Goal: Task Accomplishment & Management: Manage account settings

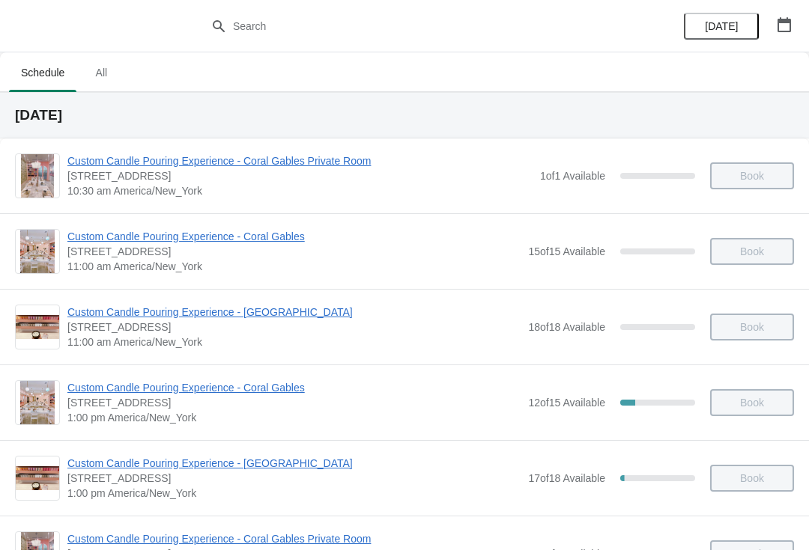
click at [785, 29] on icon "button" at bounding box center [784, 24] width 15 height 15
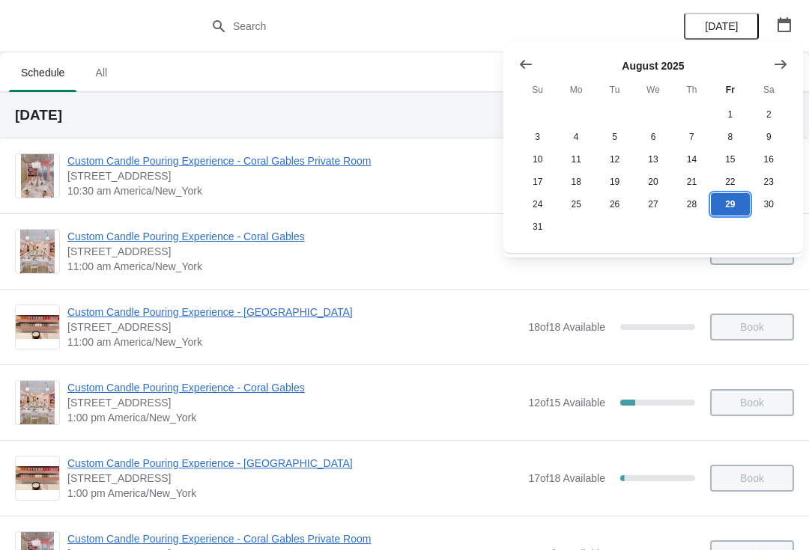
click at [731, 210] on button "29" at bounding box center [730, 204] width 38 height 22
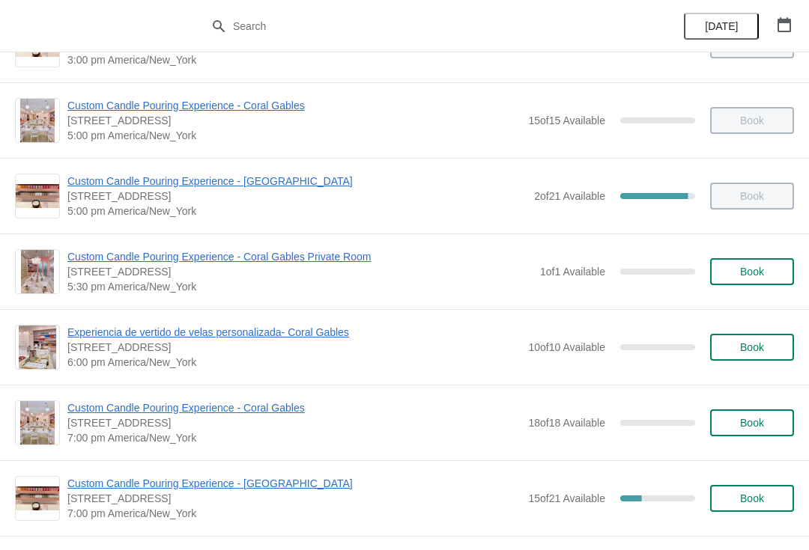
scroll to position [705, 0]
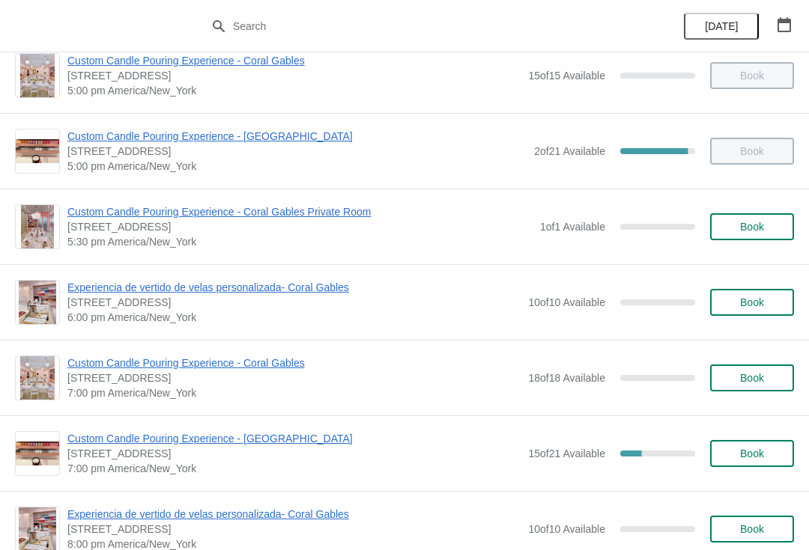
click at [752, 378] on span "Book" at bounding box center [752, 378] width 24 height 12
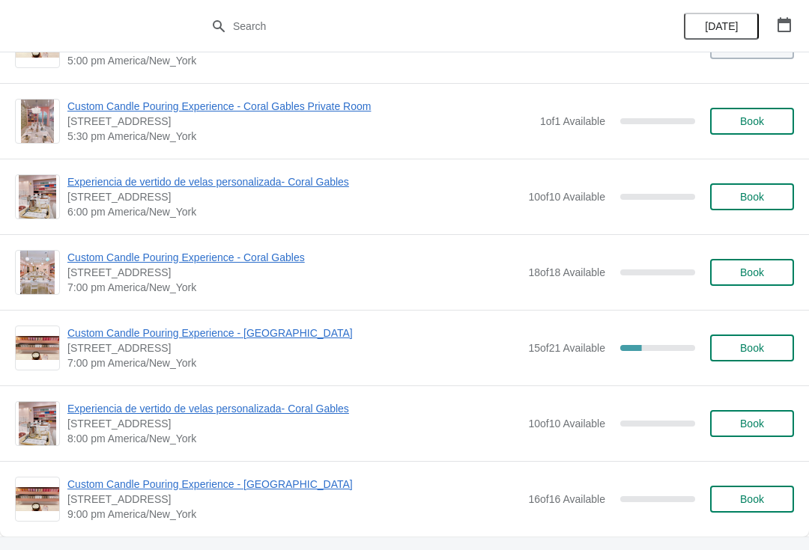
scroll to position [815, 0]
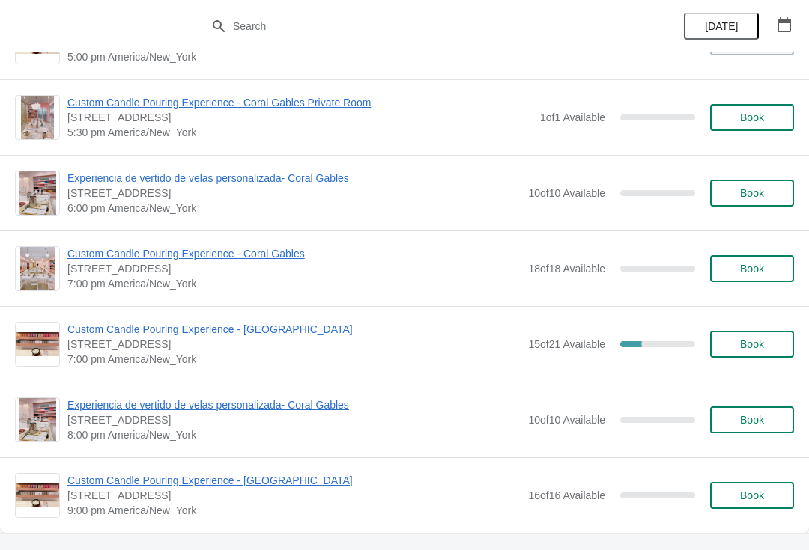
click at [752, 277] on button "Book" at bounding box center [752, 268] width 84 height 27
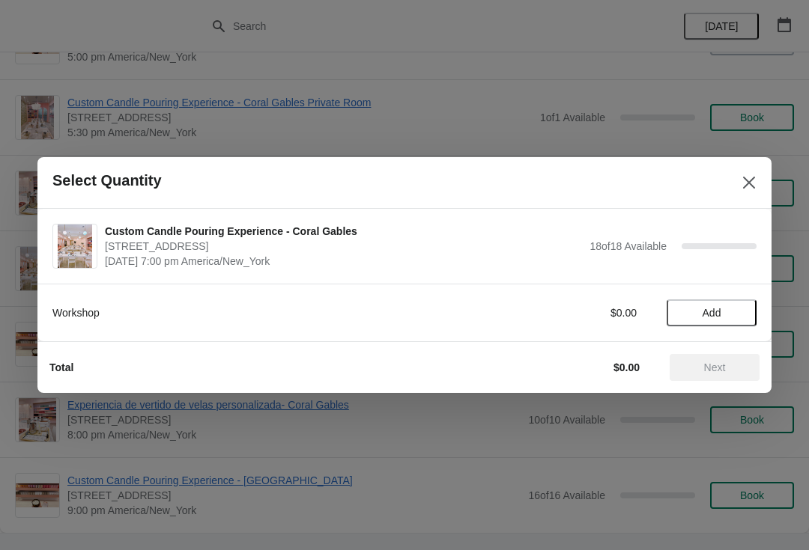
click at [702, 315] on span "Add" at bounding box center [711, 313] width 19 height 12
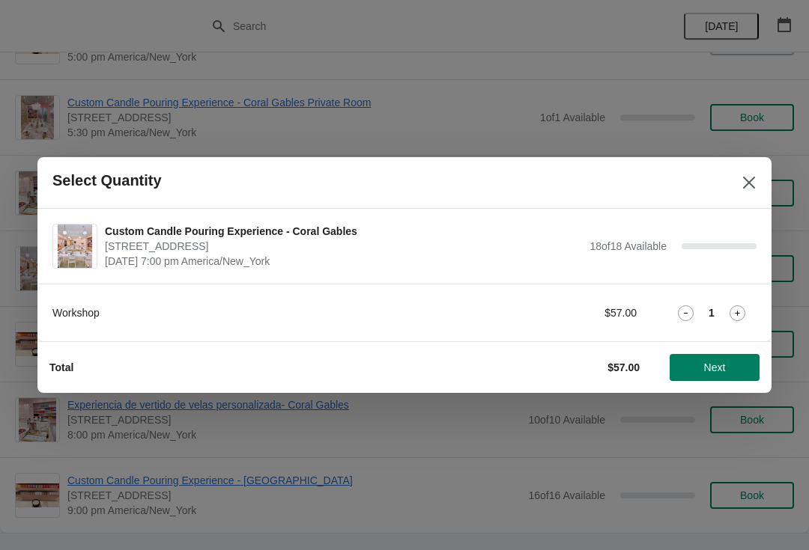
click at [704, 374] on button "Next" at bounding box center [714, 367] width 90 height 27
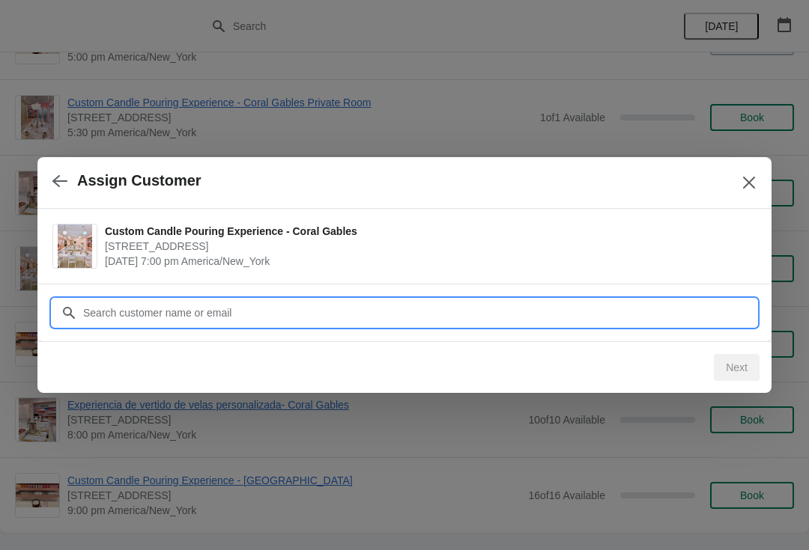
click at [279, 321] on input "Customer" at bounding box center [419, 313] width 674 height 27
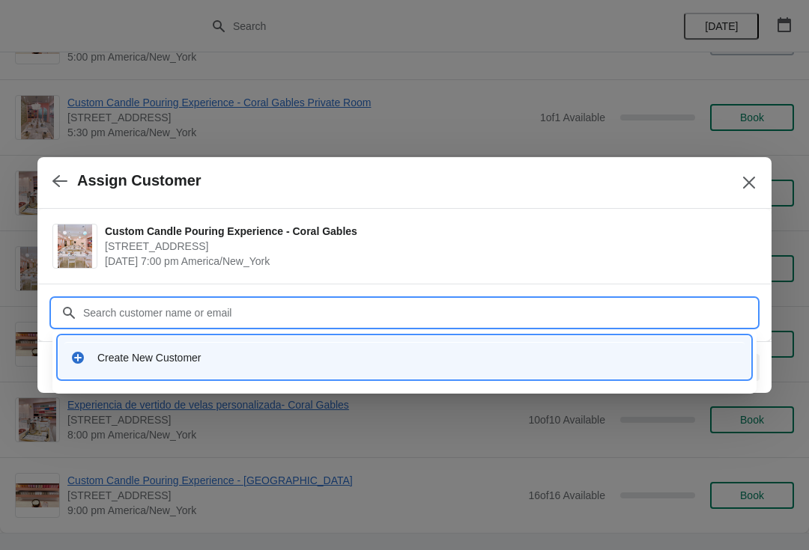
click at [142, 354] on div "Create New Customer" at bounding box center [417, 357] width 641 height 15
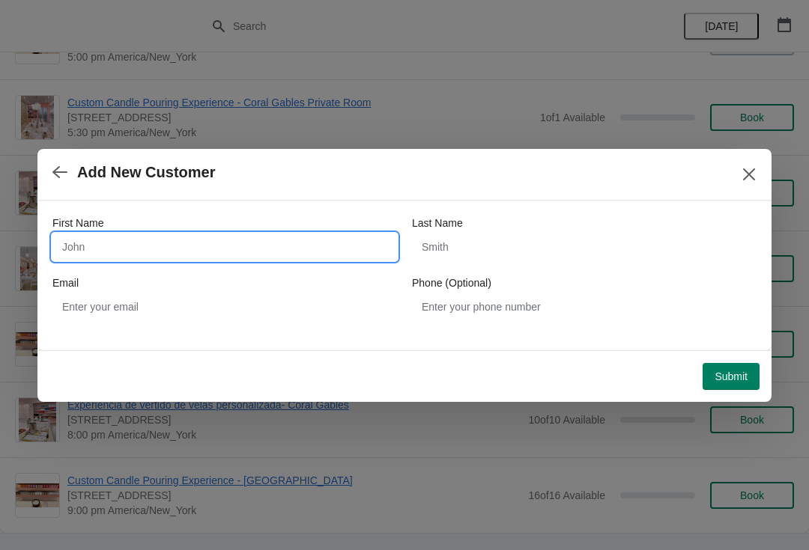
click at [192, 260] on input "First Name" at bounding box center [224, 247] width 344 height 27
type input "Angie"
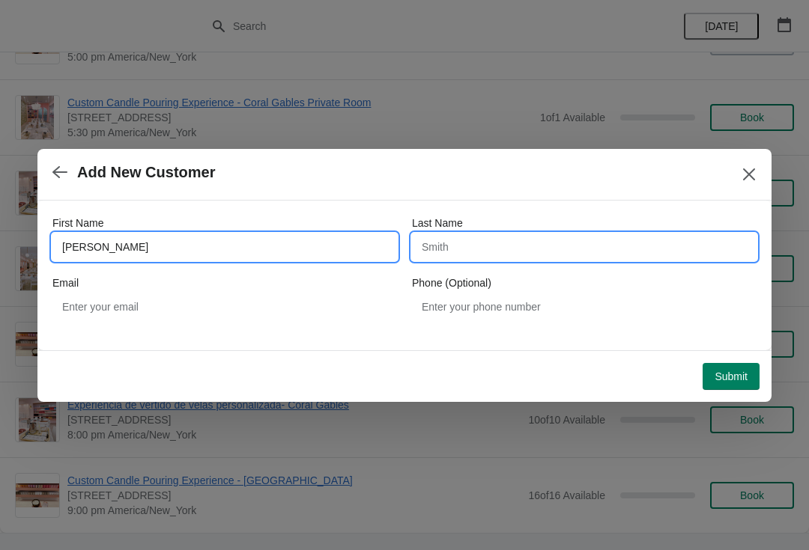
click at [483, 255] on input "Last Name" at bounding box center [584, 247] width 344 height 27
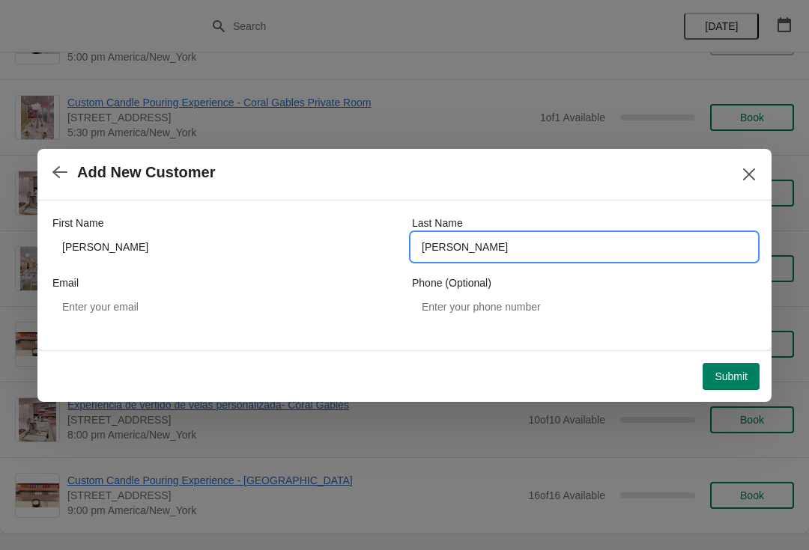
type input "James"
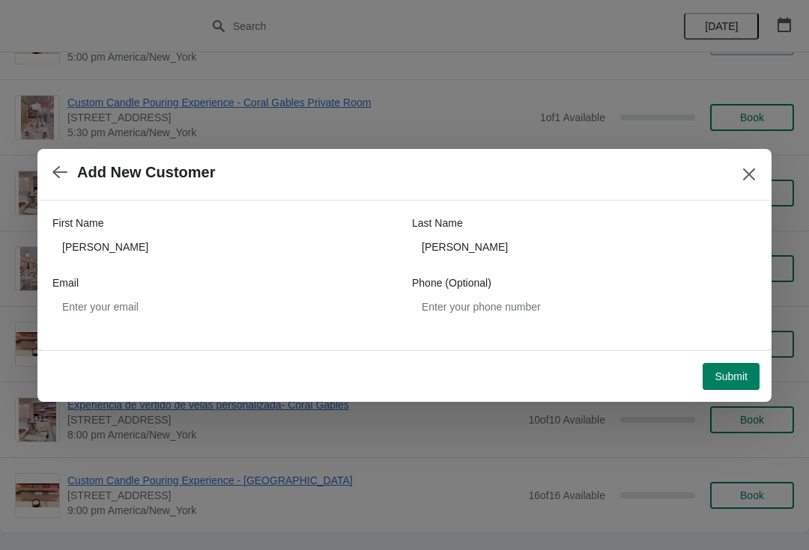
click at [730, 379] on span "Submit" at bounding box center [730, 377] width 33 height 12
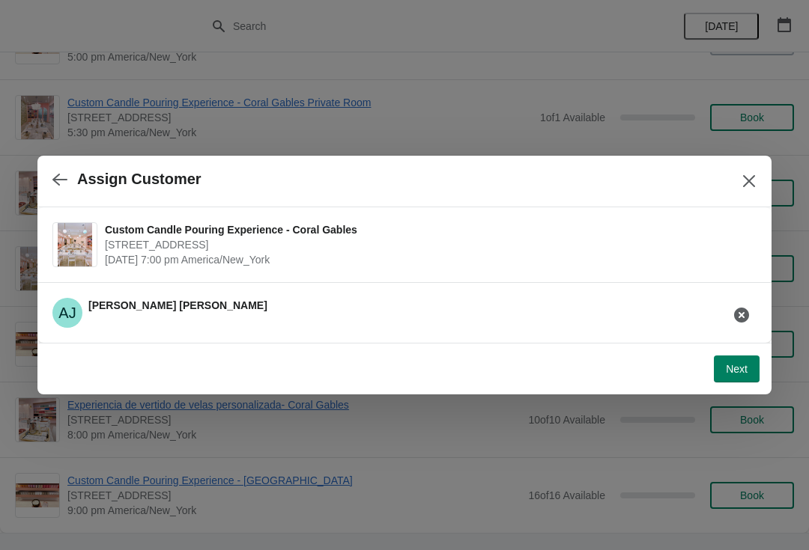
click at [722, 357] on button "Next" at bounding box center [737, 369] width 46 height 27
select select "Friend"
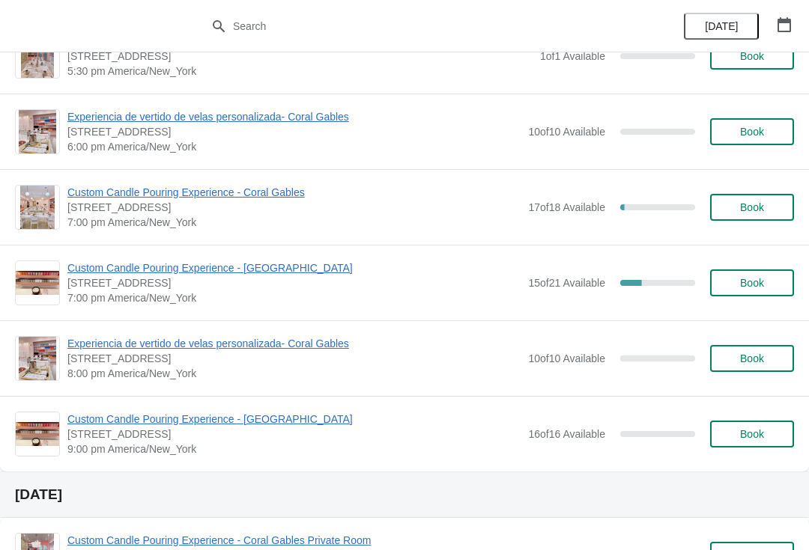
scroll to position [853, 0]
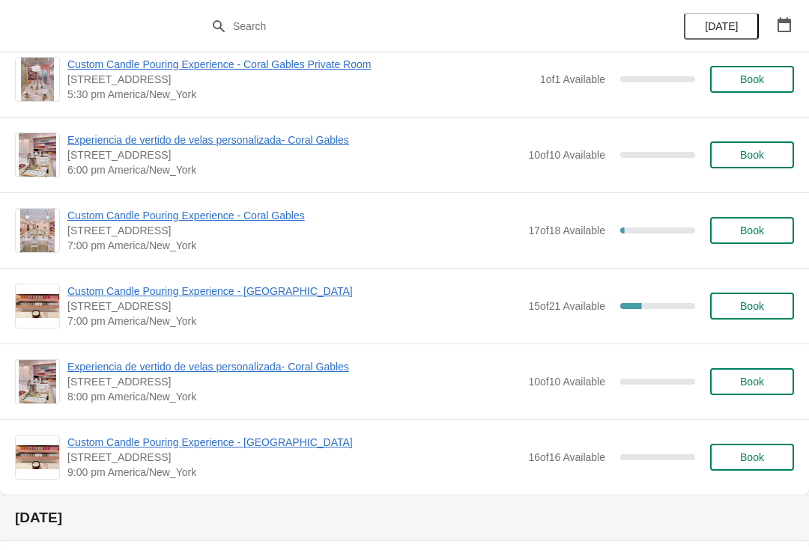
click at [287, 294] on span "Custom Candle Pouring Experience - [GEOGRAPHIC_DATA]" at bounding box center [293, 291] width 453 height 15
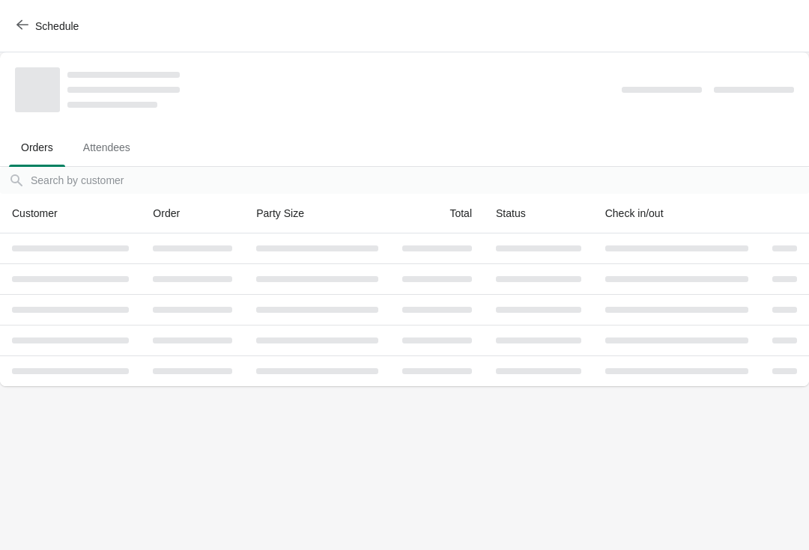
scroll to position [0, 0]
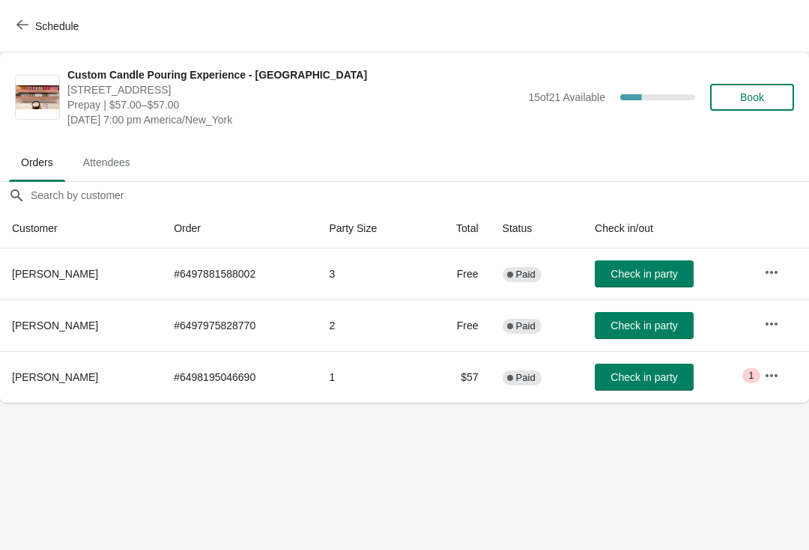
click at [642, 274] on span "Check in party" at bounding box center [643, 274] width 67 height 12
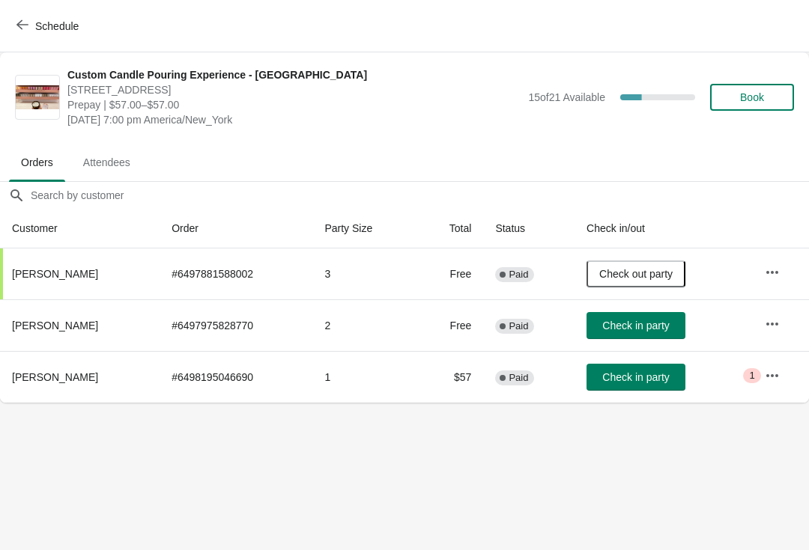
click at [659, 388] on button "Check in party" at bounding box center [635, 377] width 99 height 27
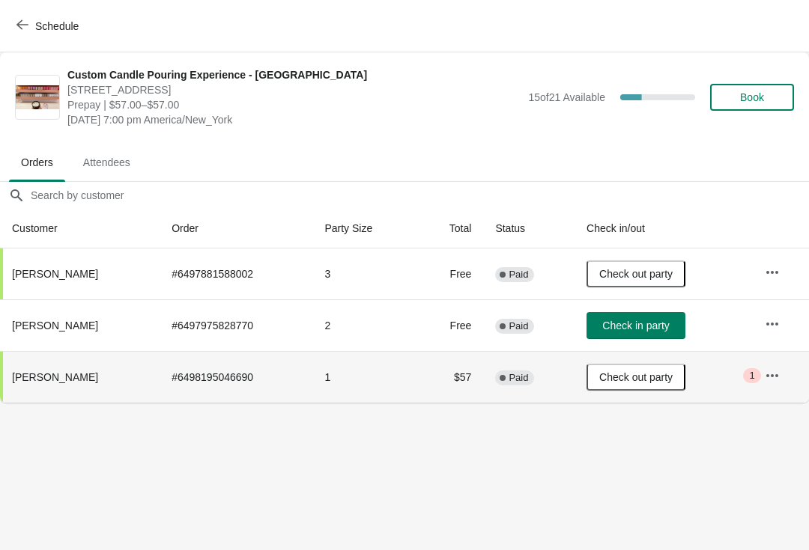
click at [23, 24] on icon "button" at bounding box center [22, 25] width 12 height 12
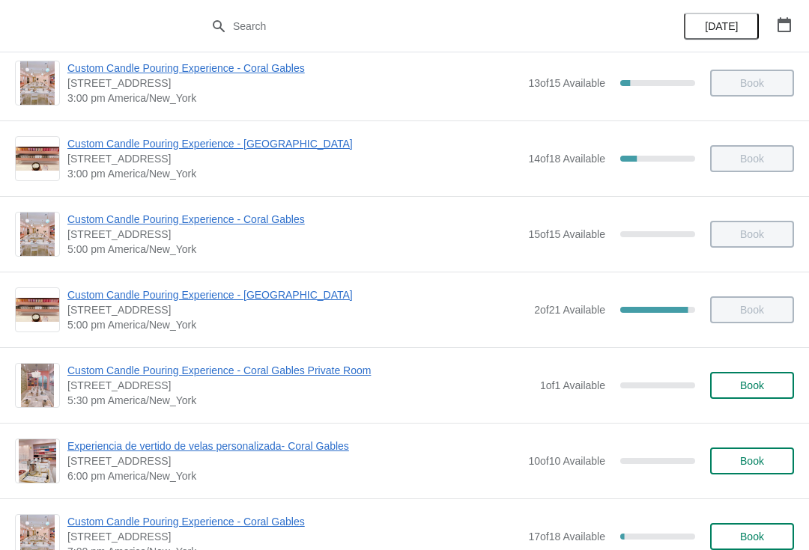
scroll to position [547, 0]
click at [307, 294] on span "Custom Candle Pouring Experience - [GEOGRAPHIC_DATA]" at bounding box center [296, 294] width 459 height 15
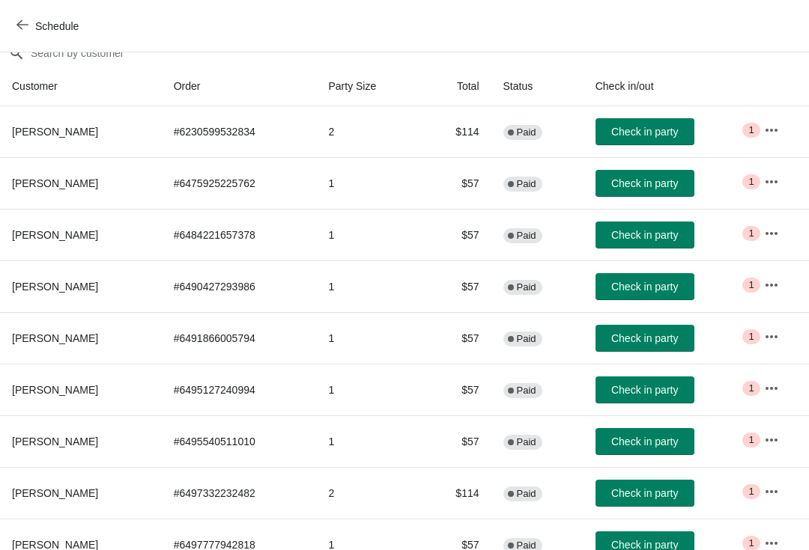
scroll to position [142, 0]
click at [648, 397] on button "Check in party" at bounding box center [644, 390] width 99 height 27
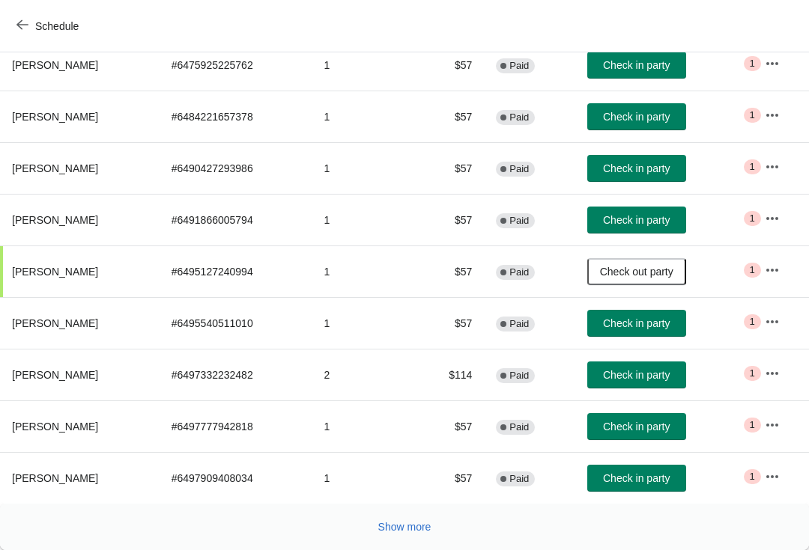
scroll to position [261, 0]
click at [413, 537] on button "Show more" at bounding box center [404, 527] width 65 height 27
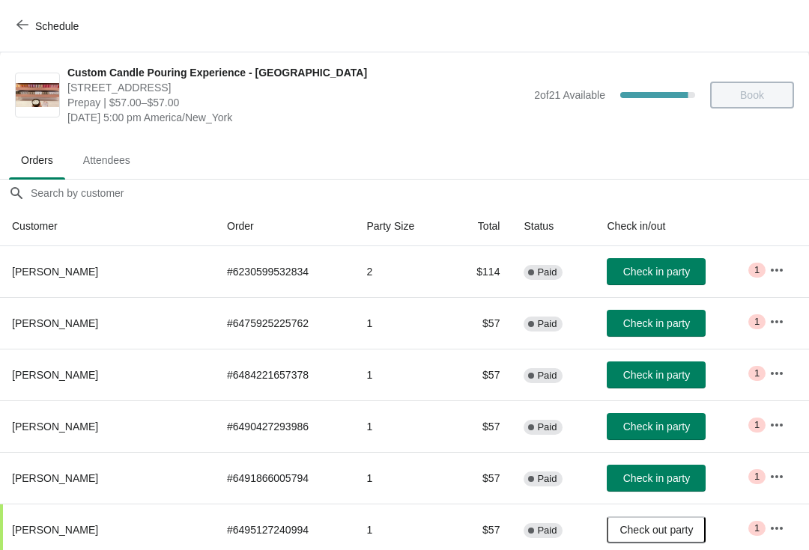
scroll to position [2, 0]
click at [636, 273] on span "Check in party" at bounding box center [656, 272] width 67 height 12
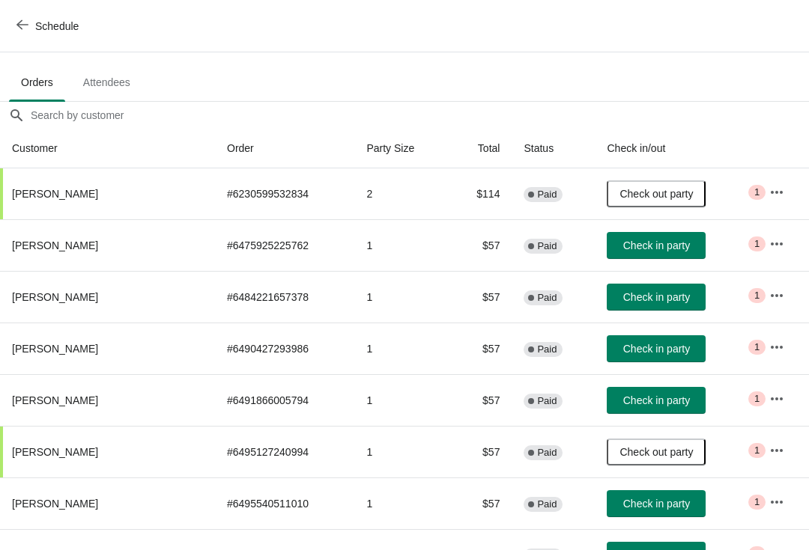
scroll to position [81, 0]
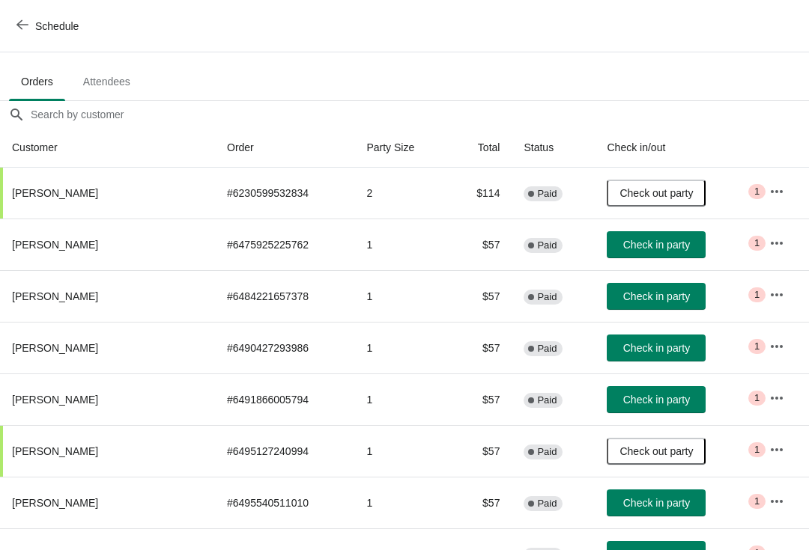
click at [663, 243] on span "Check in party" at bounding box center [656, 245] width 67 height 12
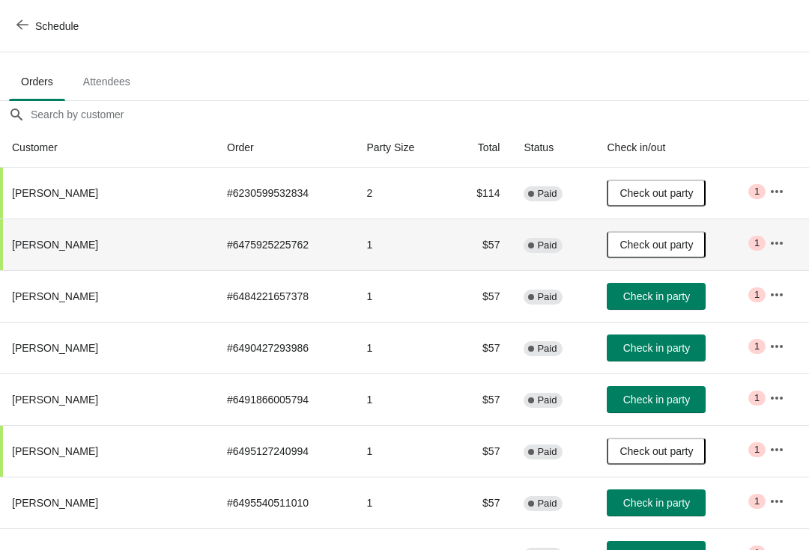
click at [657, 305] on button "Check in party" at bounding box center [656, 296] width 99 height 27
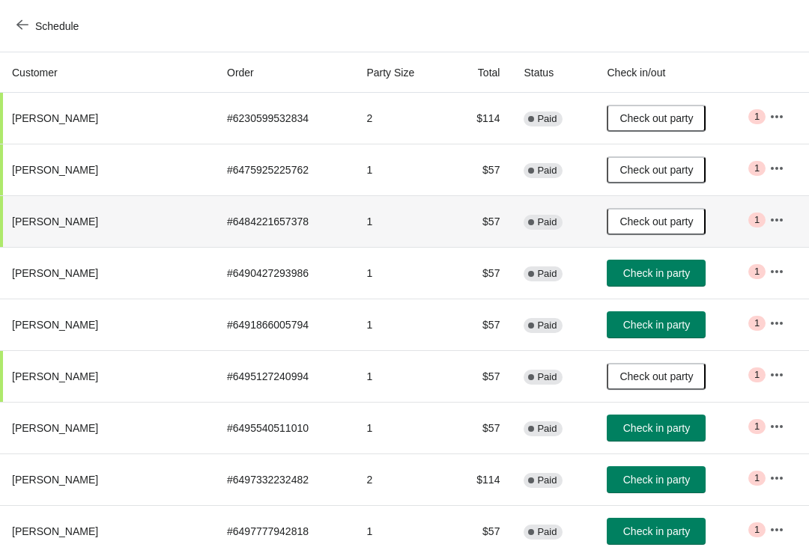
scroll to position [156, 0]
click at [657, 285] on button "Check in party" at bounding box center [656, 273] width 99 height 27
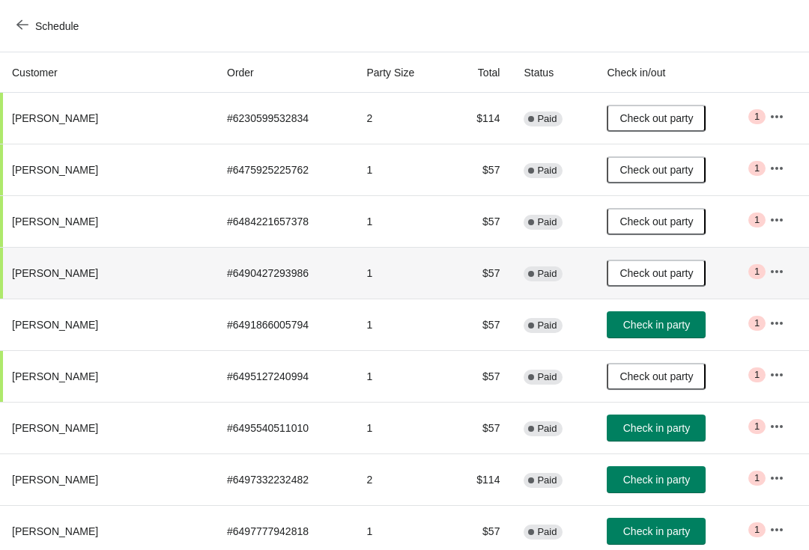
click at [647, 338] on button "Check in party" at bounding box center [656, 325] width 99 height 27
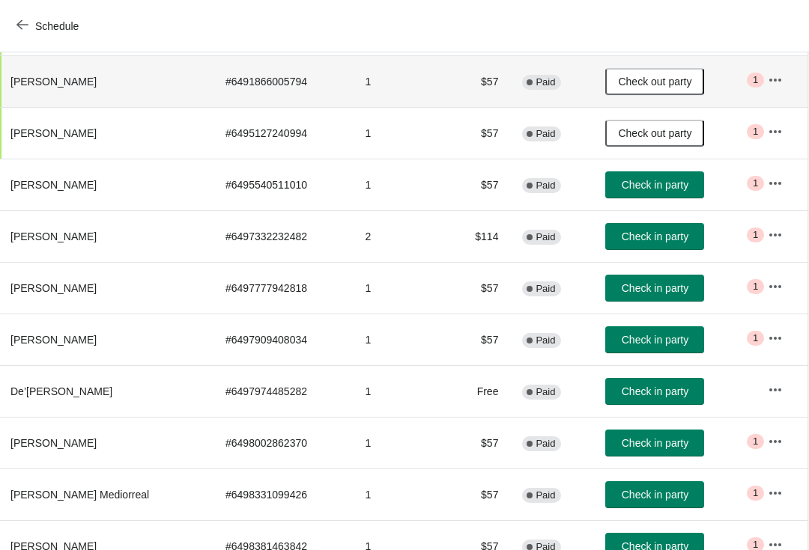
scroll to position [399, 1]
click at [660, 249] on button "Check in party" at bounding box center [655, 236] width 99 height 27
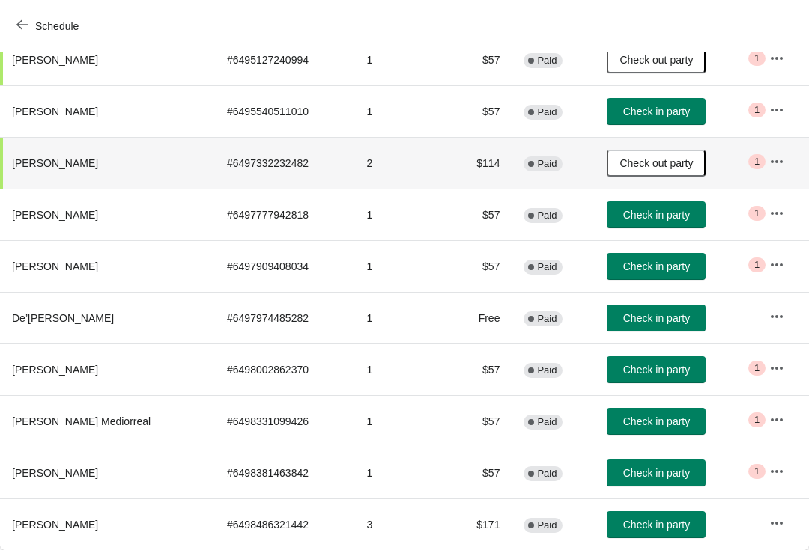
scroll to position [473, 0]
click at [664, 226] on button "Check in party" at bounding box center [656, 214] width 99 height 27
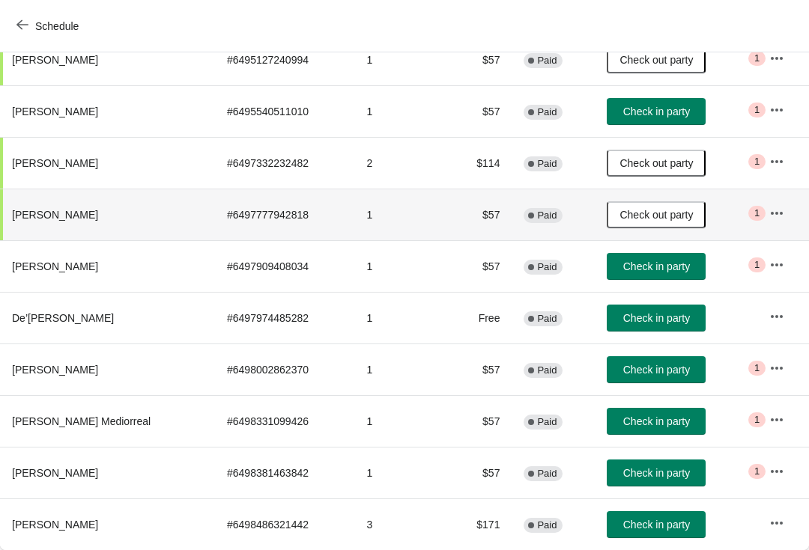
click at [653, 279] on button "Check in party" at bounding box center [656, 266] width 99 height 27
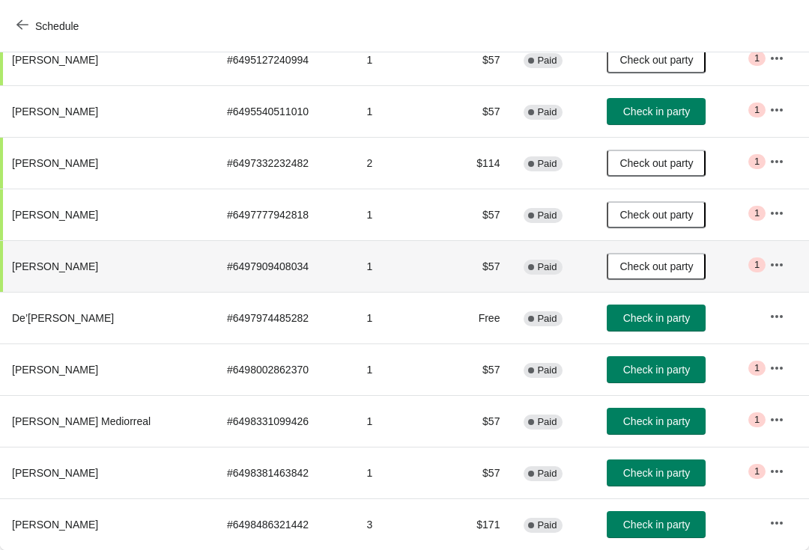
click at [661, 331] on button "Check in party" at bounding box center [656, 318] width 99 height 27
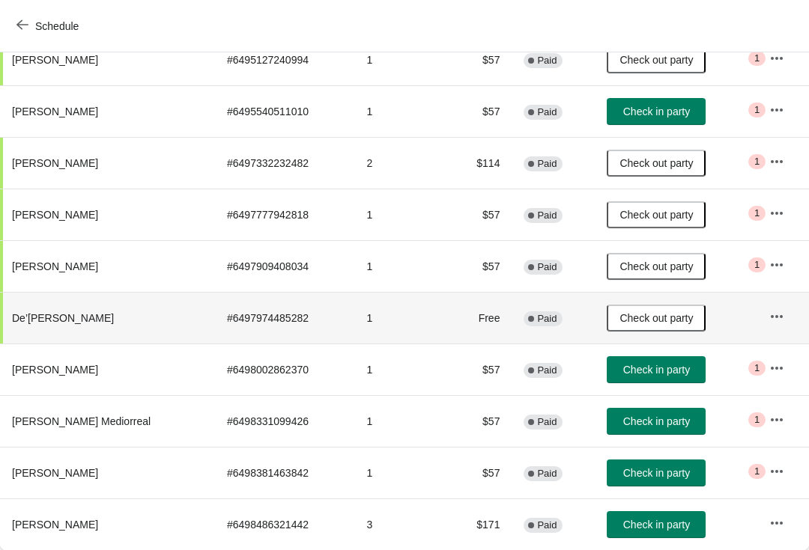
click at [657, 383] on button "Check in party" at bounding box center [656, 369] width 99 height 27
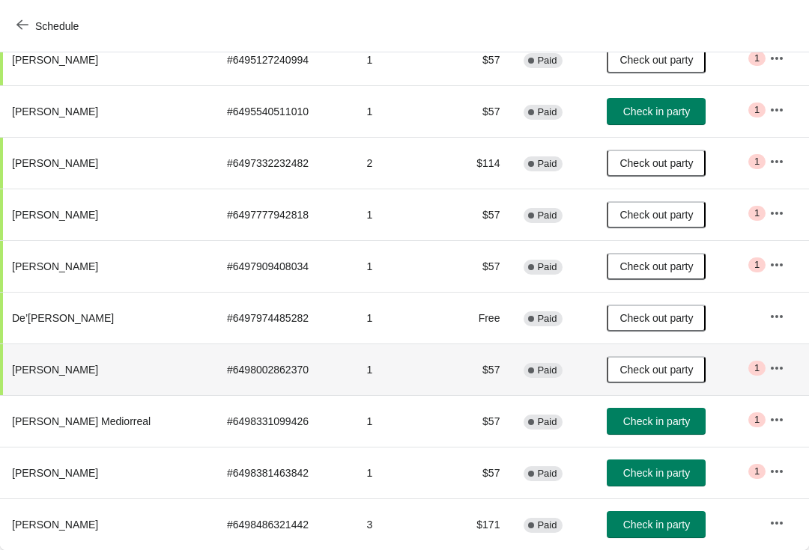
click at [649, 524] on span "Check in party" at bounding box center [656, 525] width 67 height 12
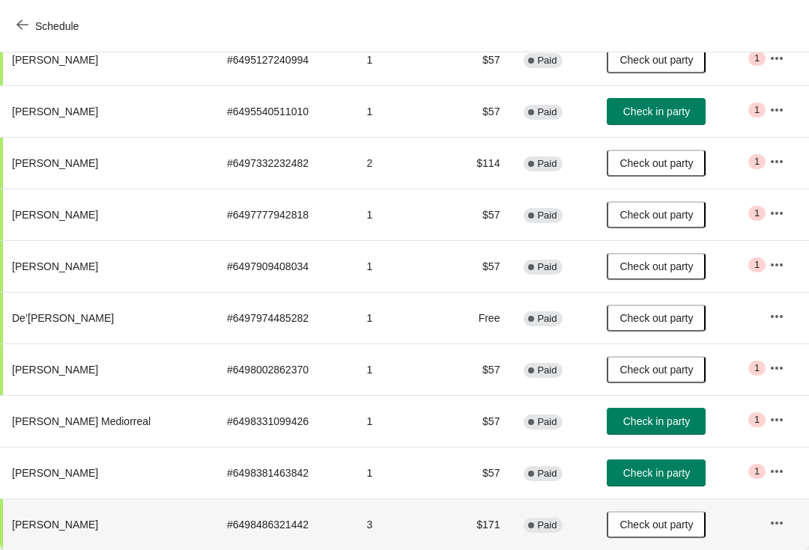
click at [30, 25] on span "Schedule" at bounding box center [48, 26] width 59 height 14
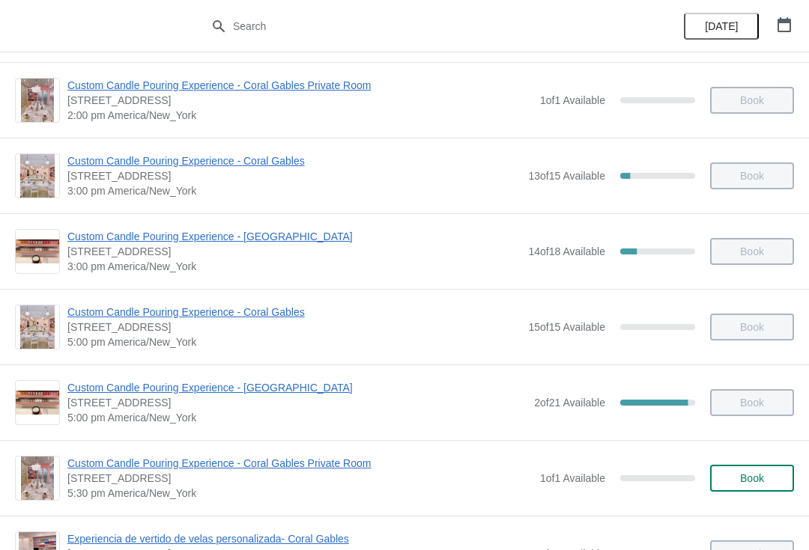
scroll to position [455, 0]
click at [297, 392] on span "Custom Candle Pouring Experience - [GEOGRAPHIC_DATA]" at bounding box center [296, 387] width 459 height 15
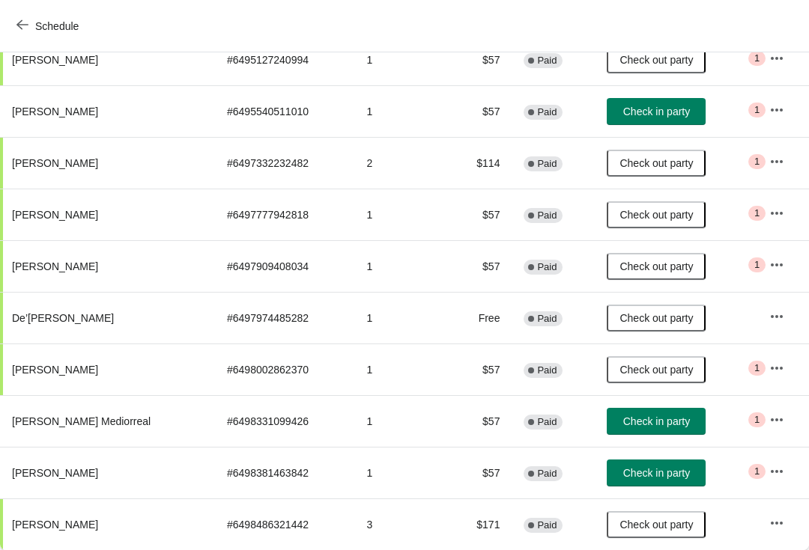
scroll to position [473, 0]
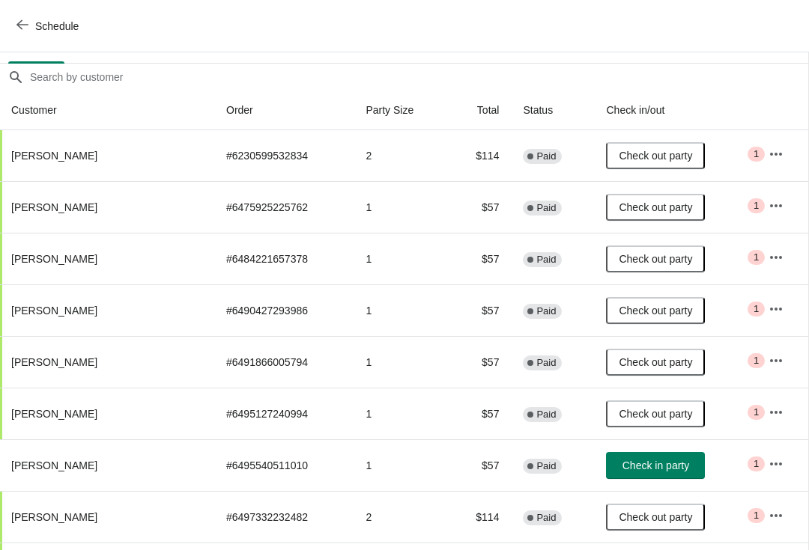
click at [26, 18] on button "Schedule" at bounding box center [48, 26] width 83 height 27
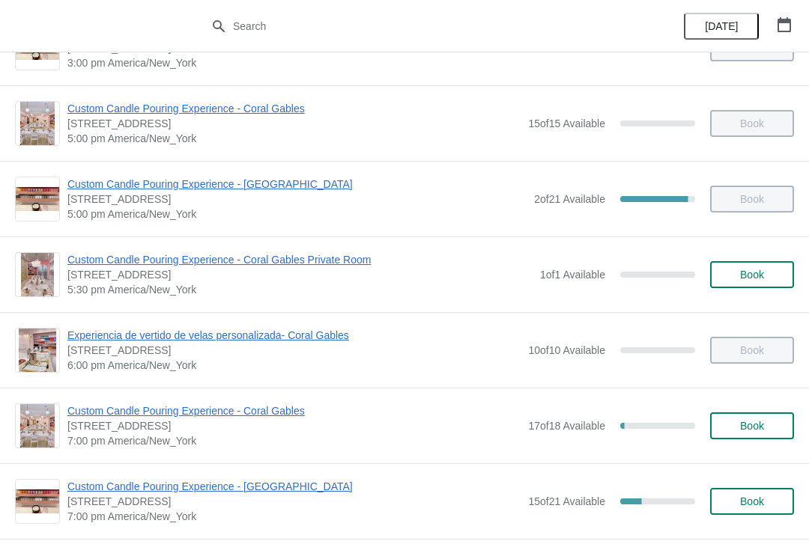
scroll to position [659, 0]
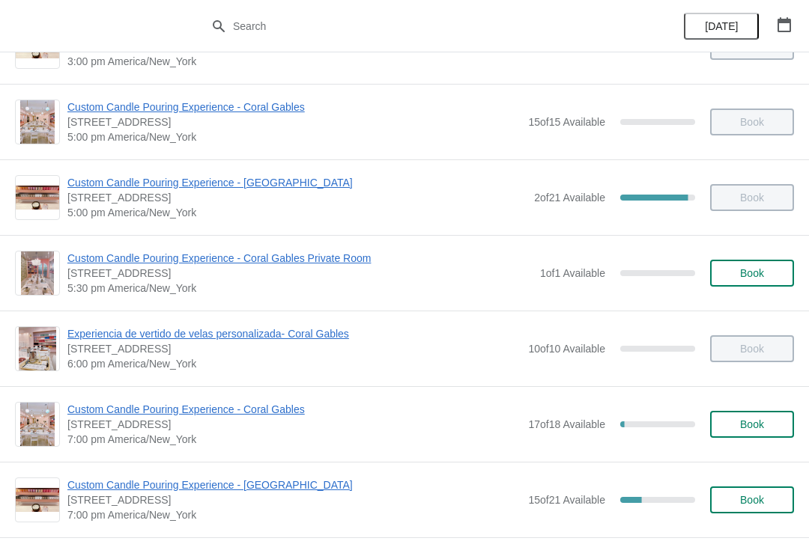
click at [262, 490] on span "Custom Candle Pouring Experience - [GEOGRAPHIC_DATA]" at bounding box center [293, 485] width 453 height 15
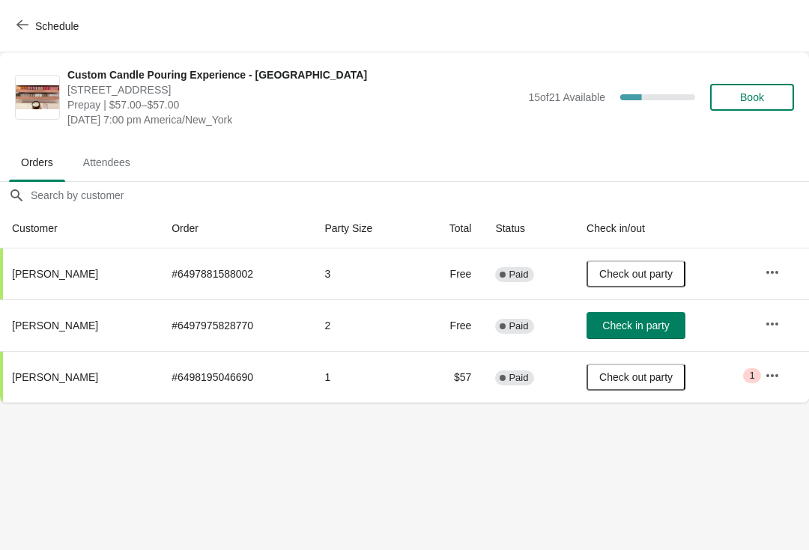
click at [22, 23] on icon "button" at bounding box center [22, 25] width 12 height 12
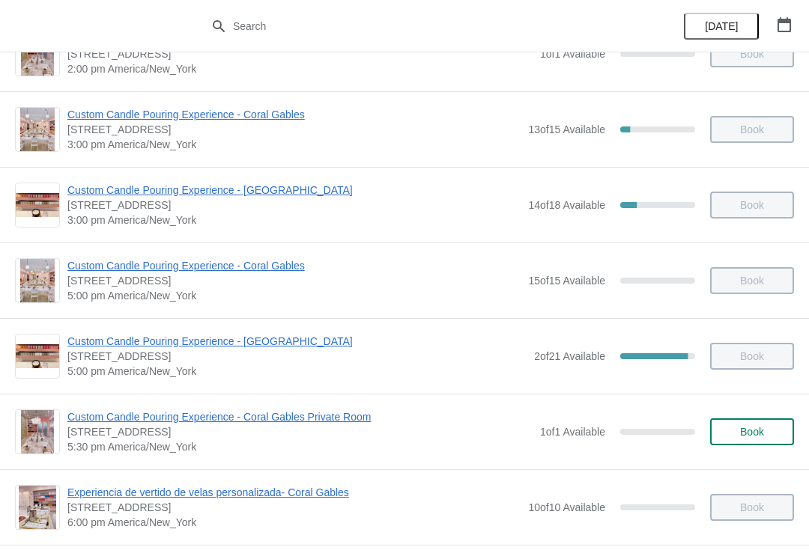
scroll to position [505, 0]
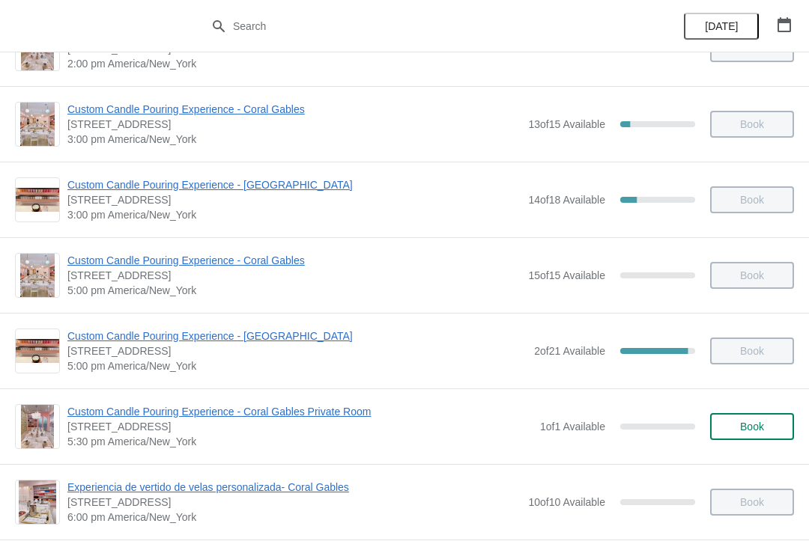
click at [252, 334] on span "Custom Candle Pouring Experience - [GEOGRAPHIC_DATA]" at bounding box center [296, 336] width 459 height 15
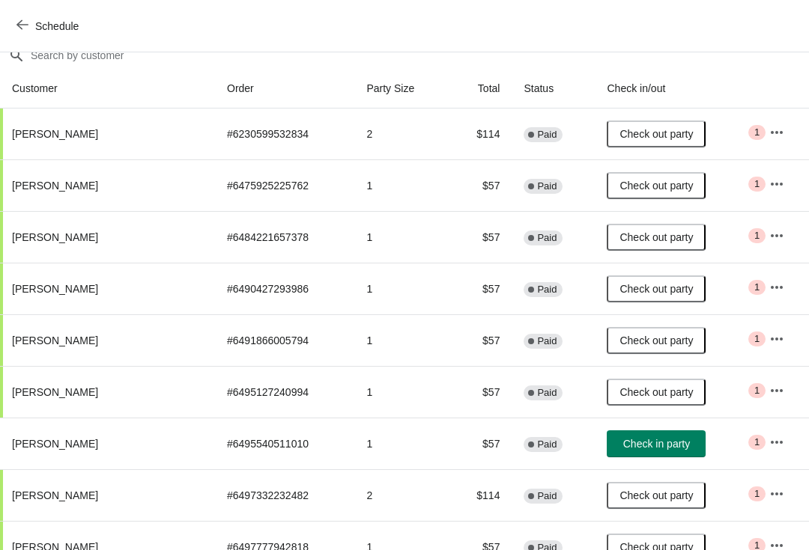
scroll to position [117, 0]
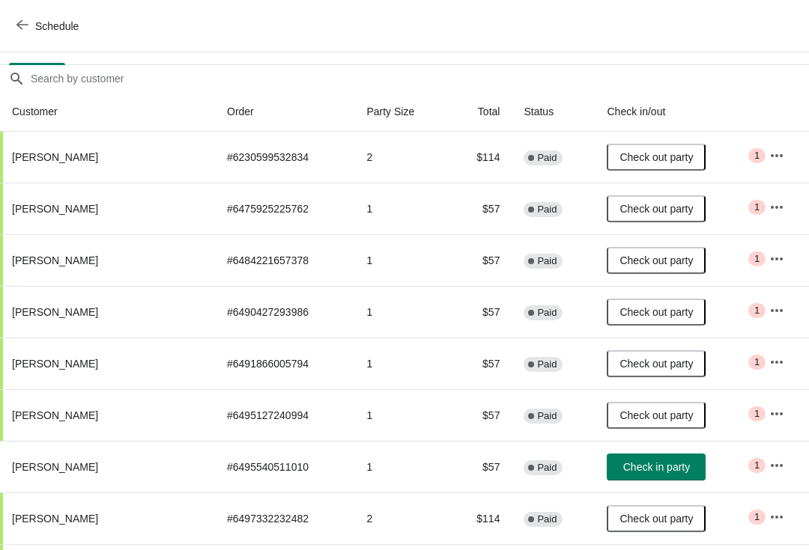
click at [27, 28] on icon "button" at bounding box center [22, 25] width 12 height 12
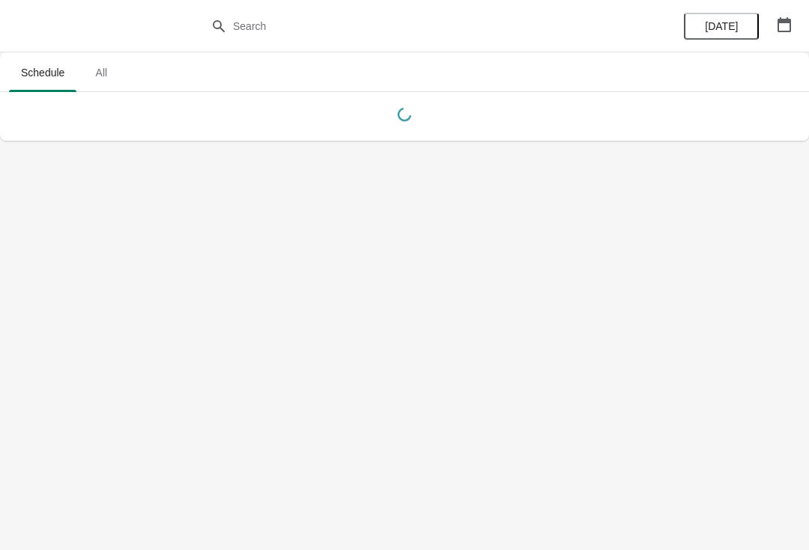
scroll to position [0, 0]
